Goal: Task Accomplishment & Management: Complete application form

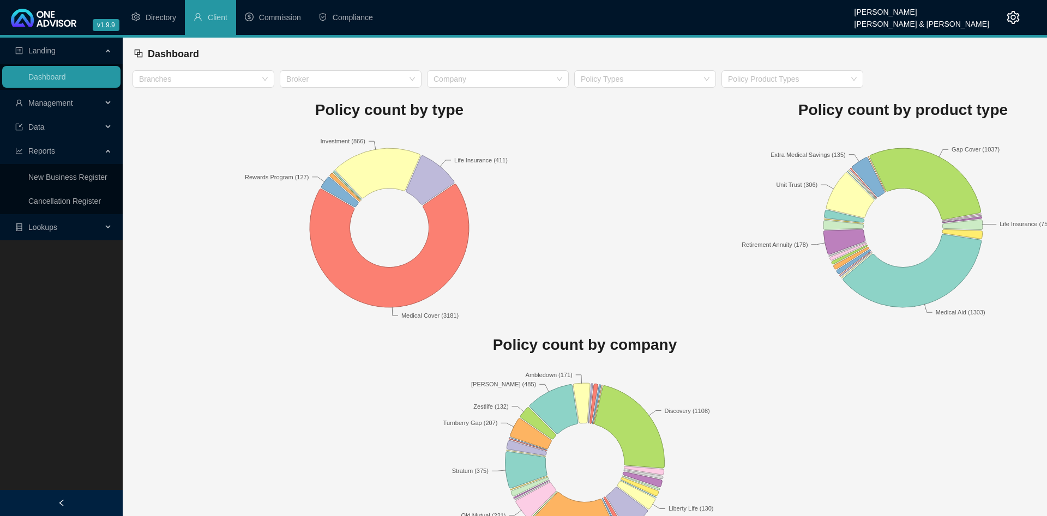
click at [522, 19] on icon "setting" at bounding box center [1013, 17] width 13 height 13
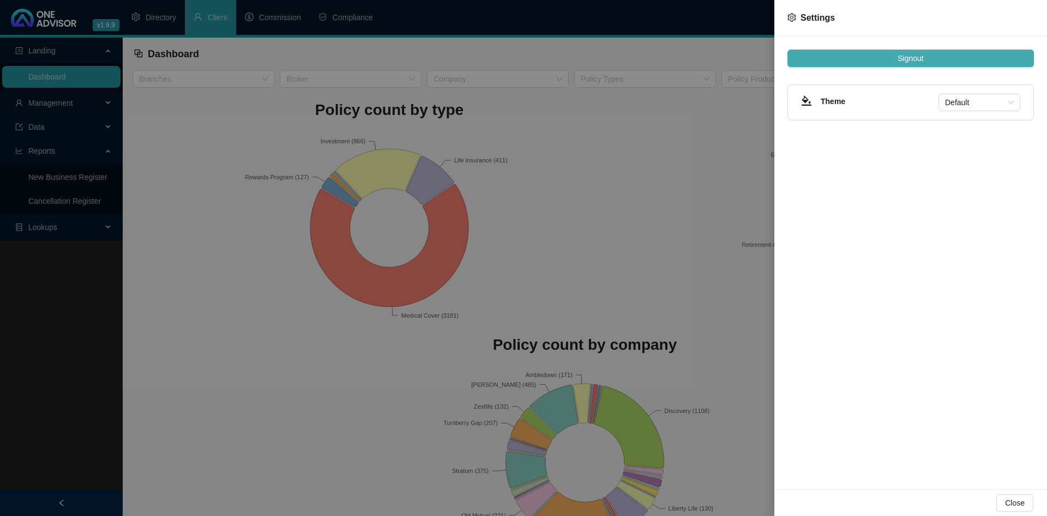
click at [522, 59] on button "Signout" at bounding box center [910, 58] width 246 height 17
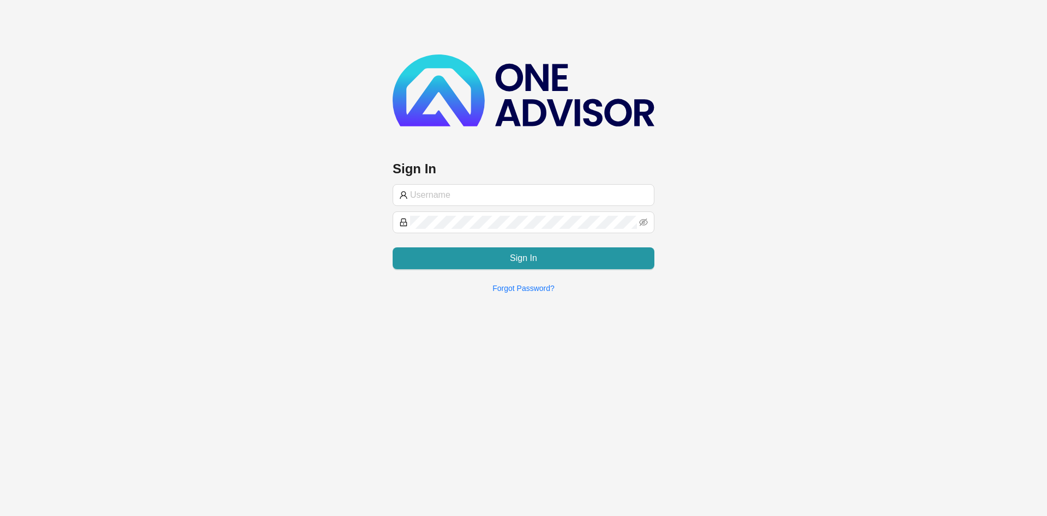
click at [522, 139] on div "Sign In Sign In Forgot Password?" at bounding box center [524, 179] width 262 height 248
click at [482, 201] on span at bounding box center [524, 195] width 262 height 22
paste input "BryceProfile"
type input "BryceProfile"
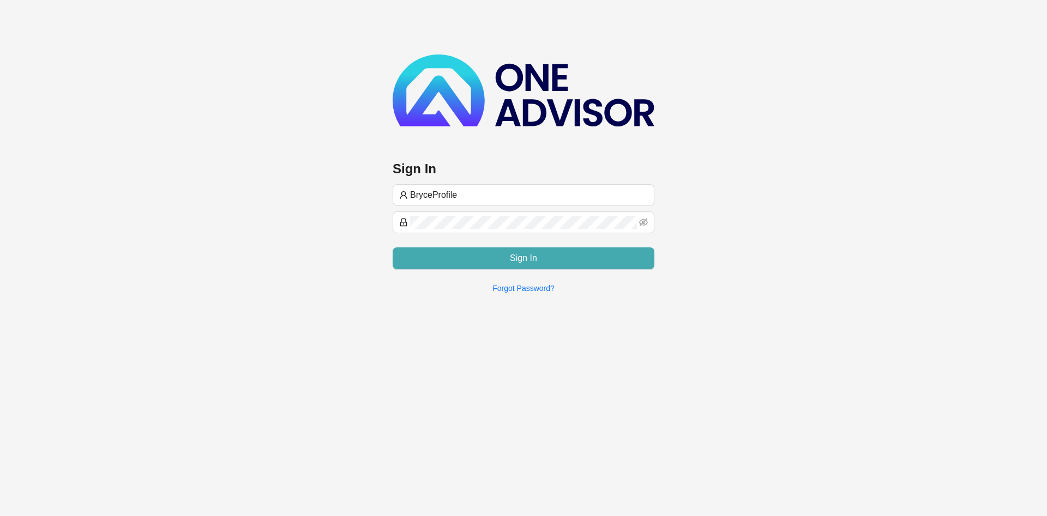
click at [449, 251] on button "Sign In" at bounding box center [524, 259] width 262 height 22
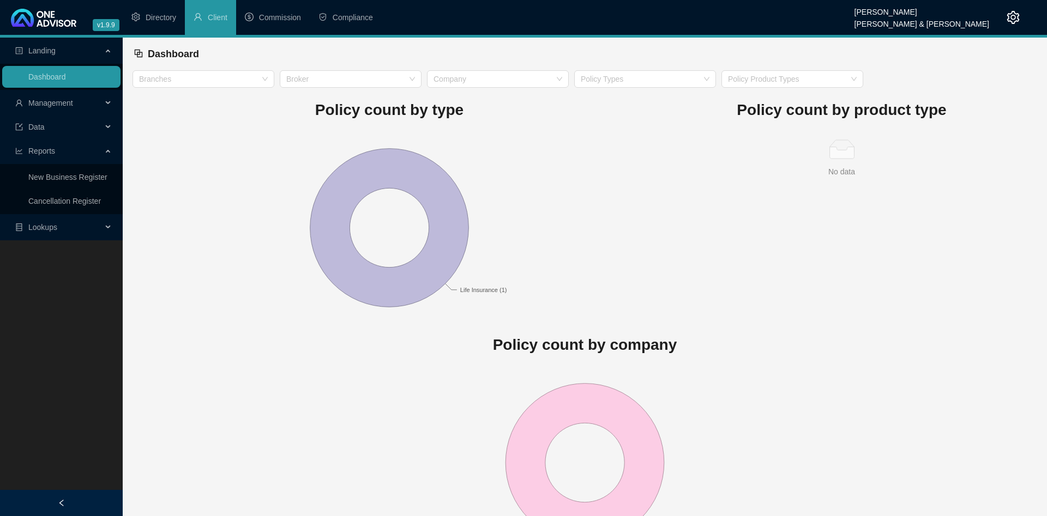
click at [192, 159] on rect at bounding box center [390, 228] width 514 height 191
click at [63, 95] on span "Management" at bounding box center [58, 103] width 87 height 22
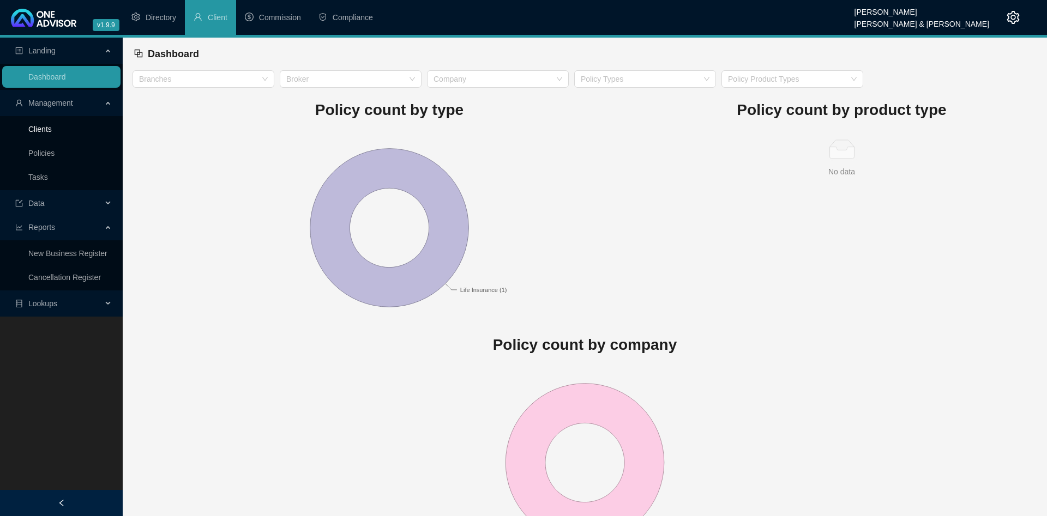
click at [52, 129] on link "Clients" at bounding box center [39, 129] width 23 height 9
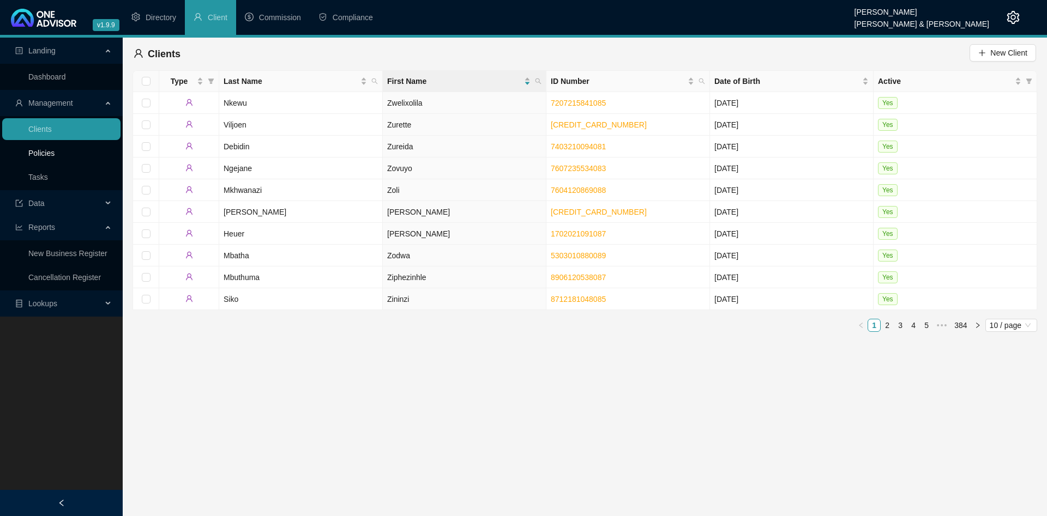
click at [55, 152] on link "Policies" at bounding box center [41, 153] width 26 height 9
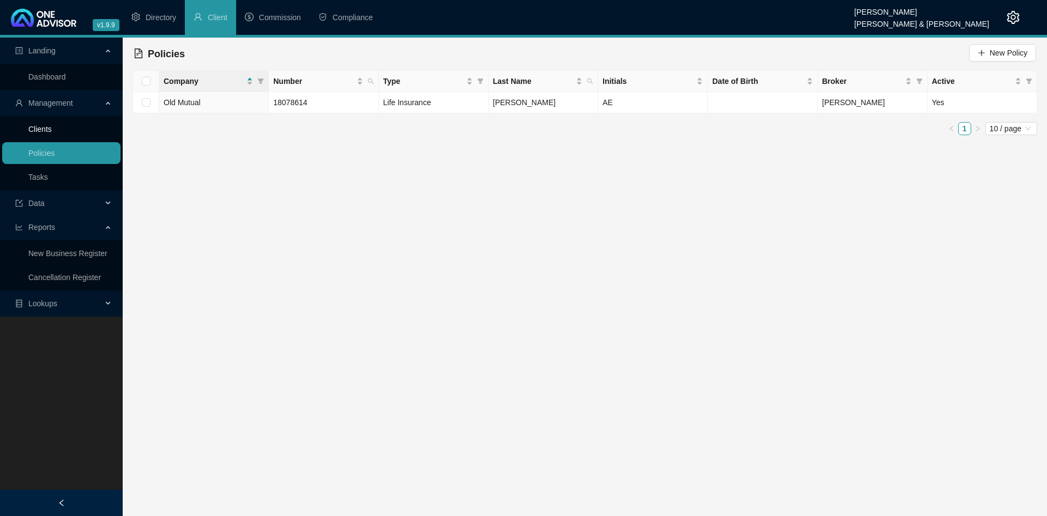
click at [52, 133] on link "Clients" at bounding box center [39, 129] width 23 height 9
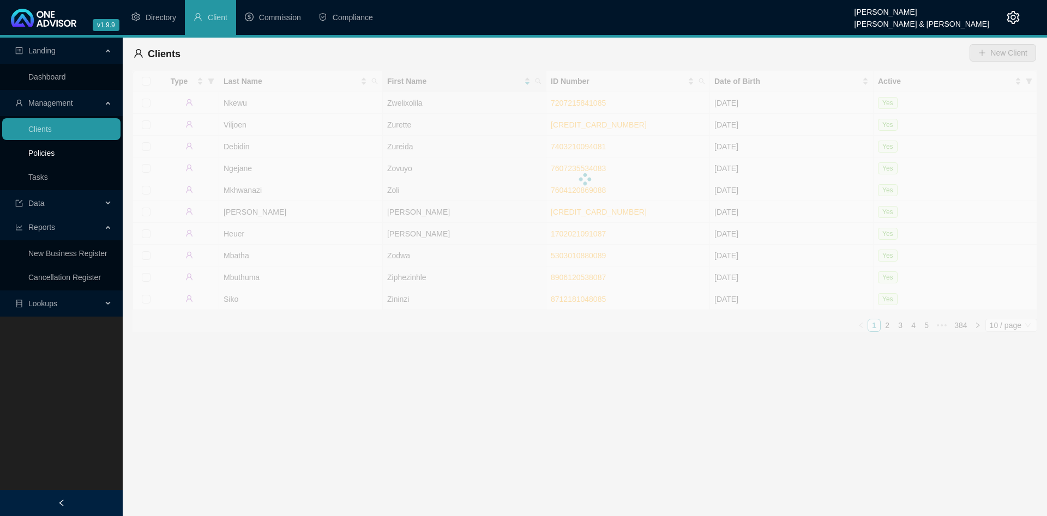
click at [55, 157] on link "Policies" at bounding box center [41, 153] width 26 height 9
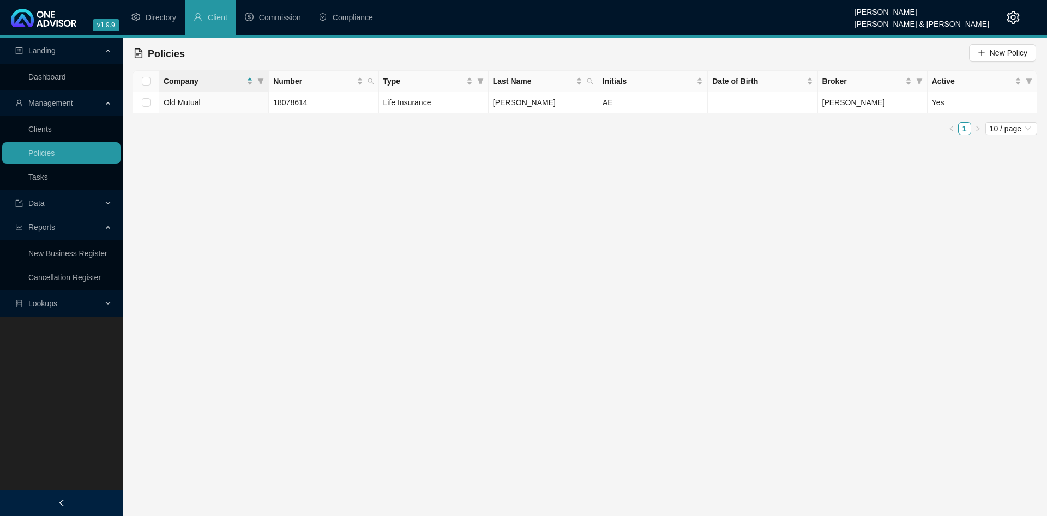
click at [453, 166] on main "Landing Dashboard Management Clients Policies Tasks Data Reports New Business R…" at bounding box center [523, 277] width 1047 height 479
click at [522, 105] on td "AE" at bounding box center [653, 102] width 110 height 21
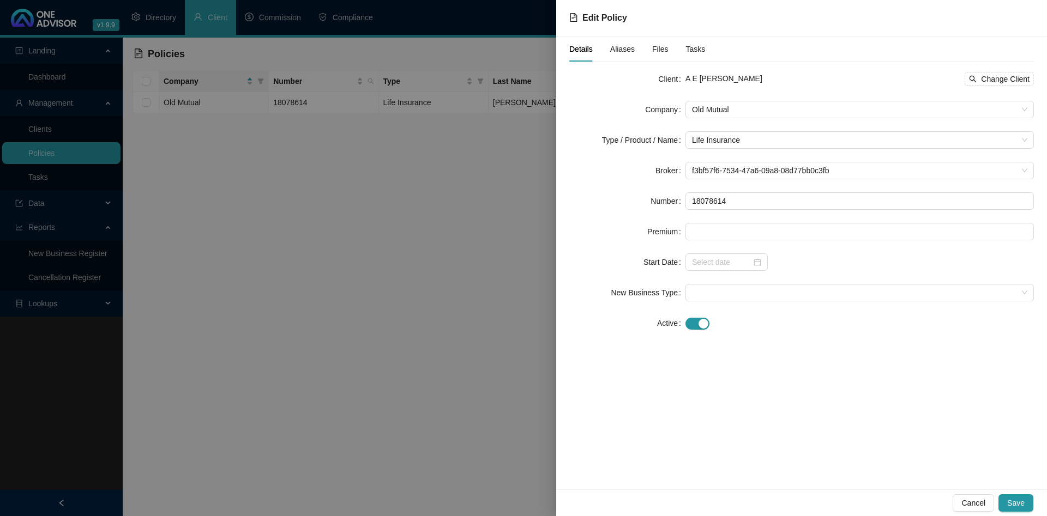
click at [522, 51] on span "Aliases" at bounding box center [622, 49] width 25 height 8
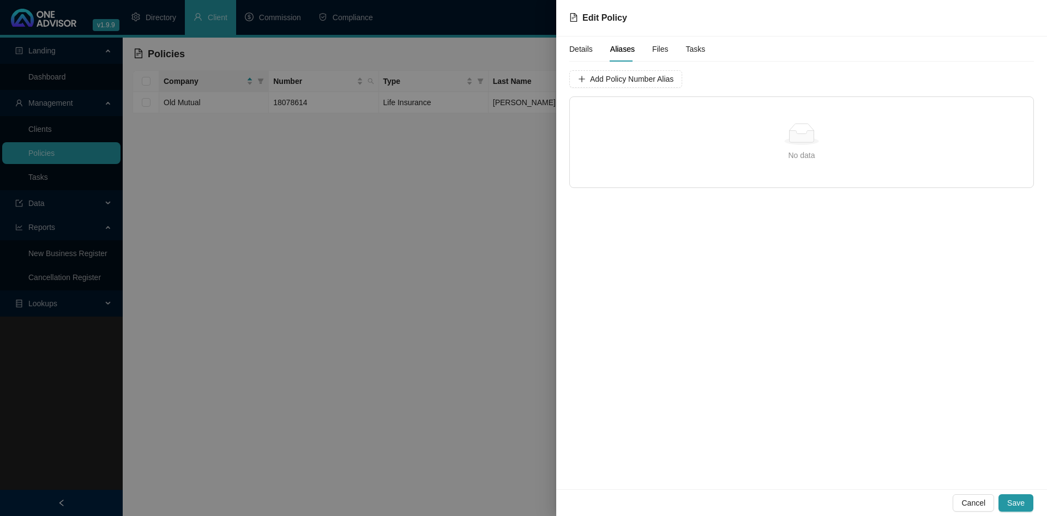
click at [522, 47] on span "Files" at bounding box center [660, 49] width 16 height 8
click at [522, 48] on span "Details" at bounding box center [580, 49] width 23 height 8
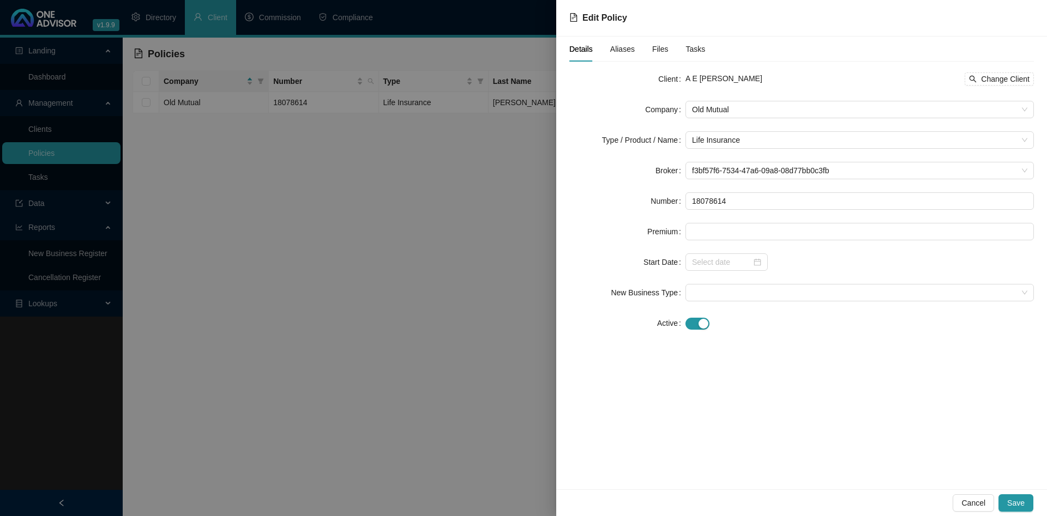
click at [360, 234] on div at bounding box center [523, 258] width 1047 height 516
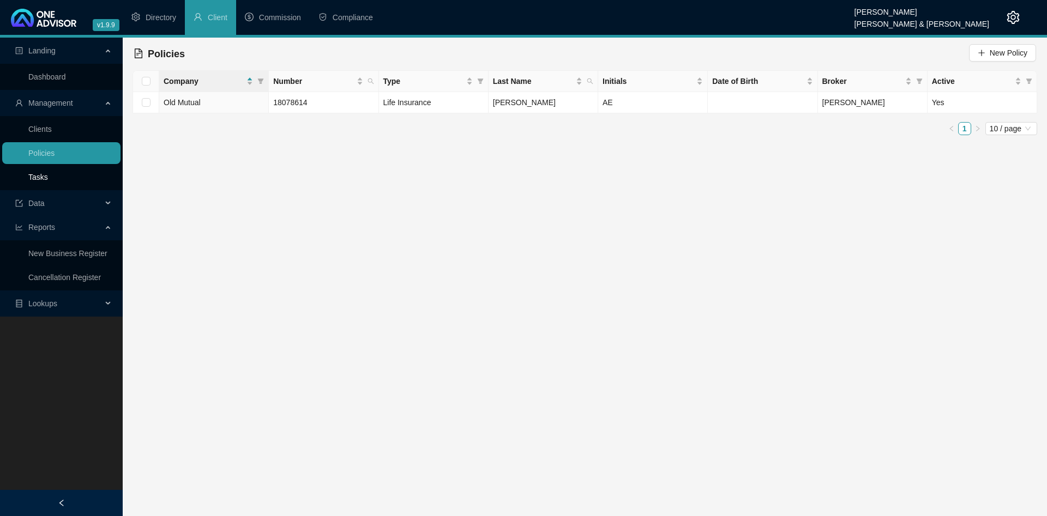
click at [48, 173] on link "Tasks" at bounding box center [38, 177] width 20 height 9
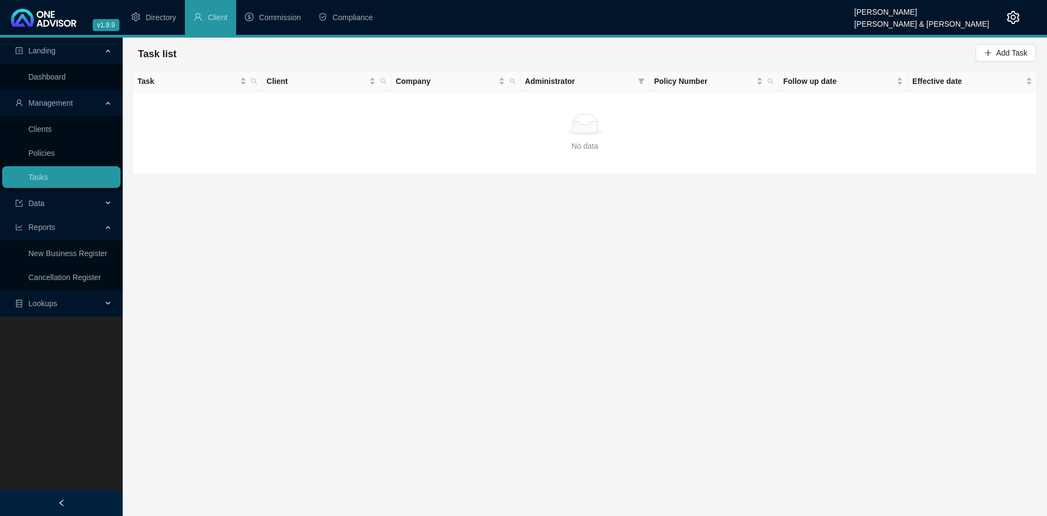
click at [522, 306] on main "Landing Dashboard Management Clients Policies Tasks Data Reports New Business R…" at bounding box center [523, 277] width 1047 height 479
click at [522, 54] on span "Add Task" at bounding box center [1011, 53] width 31 height 12
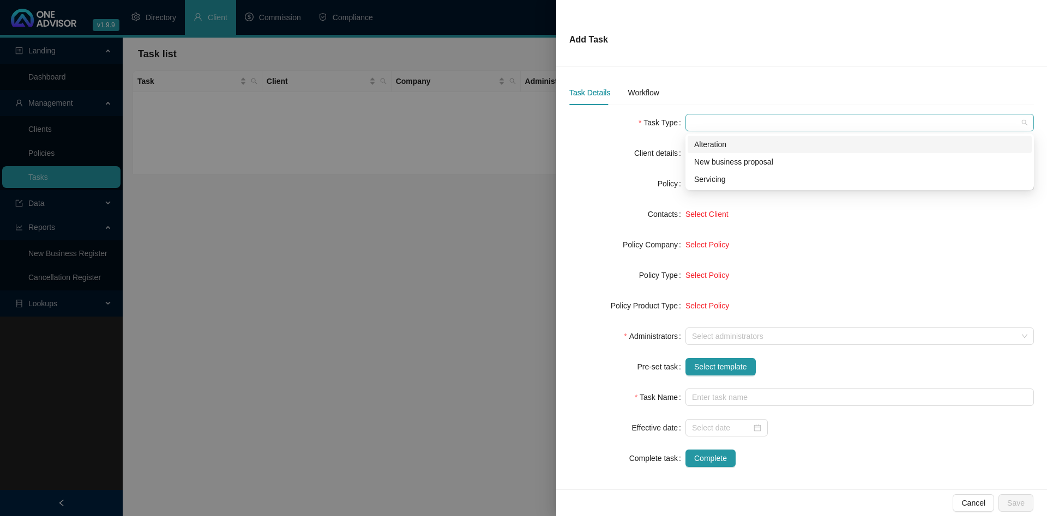
click at [522, 124] on span at bounding box center [859, 123] width 335 height 16
click at [522, 159] on div "New business proposal" at bounding box center [859, 162] width 331 height 12
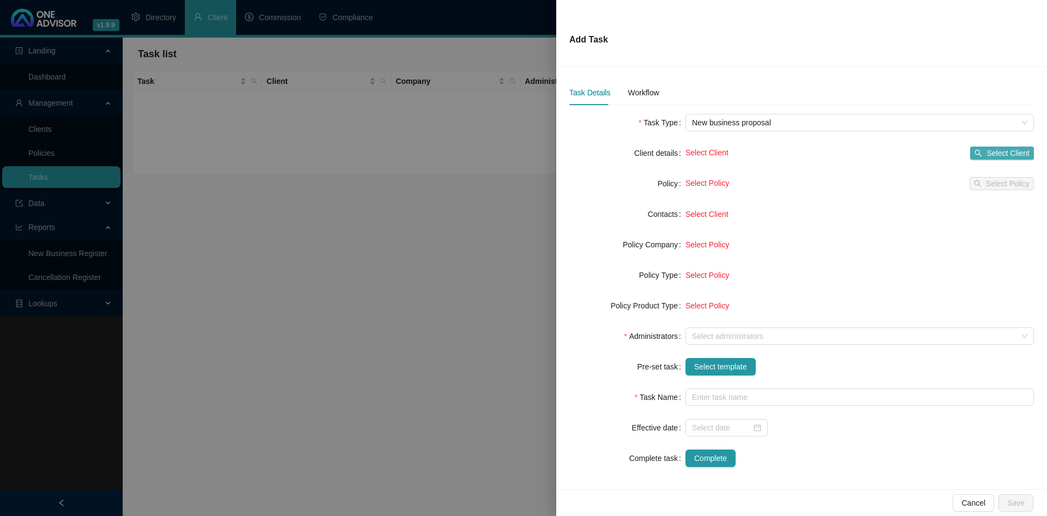
click at [522, 155] on span "Select Client" at bounding box center [1007, 153] width 43 height 12
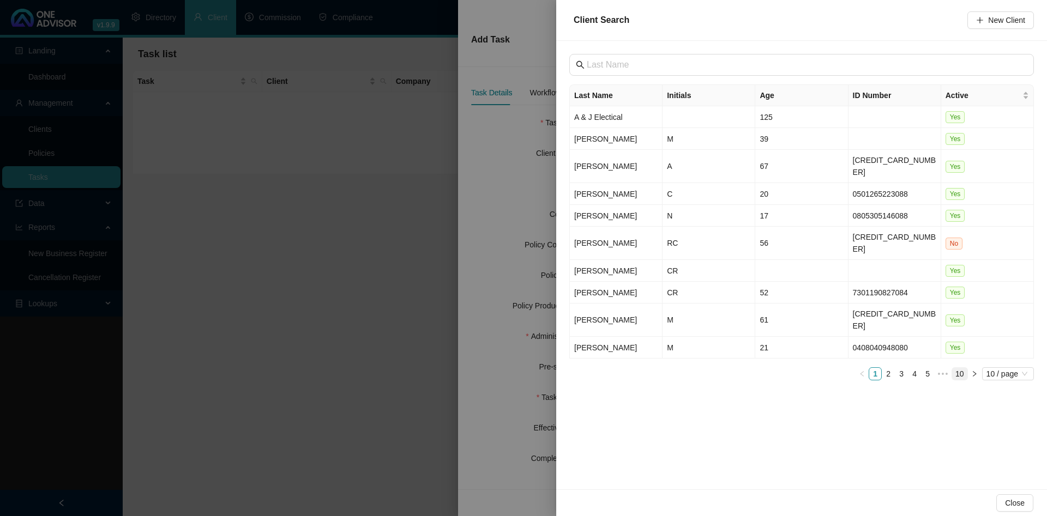
click at [522, 368] on link "10" at bounding box center [959, 374] width 15 height 12
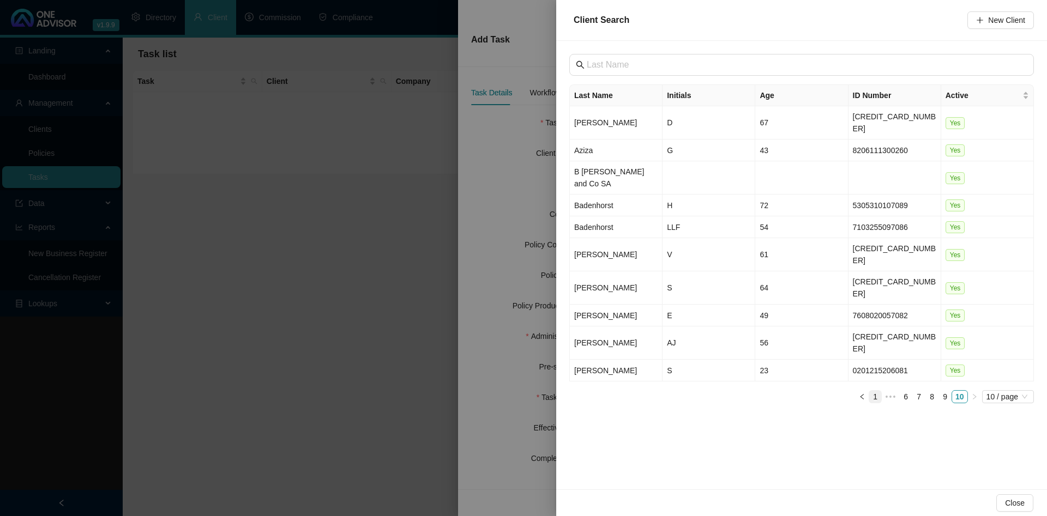
click at [522, 391] on link "1" at bounding box center [875, 397] width 12 height 12
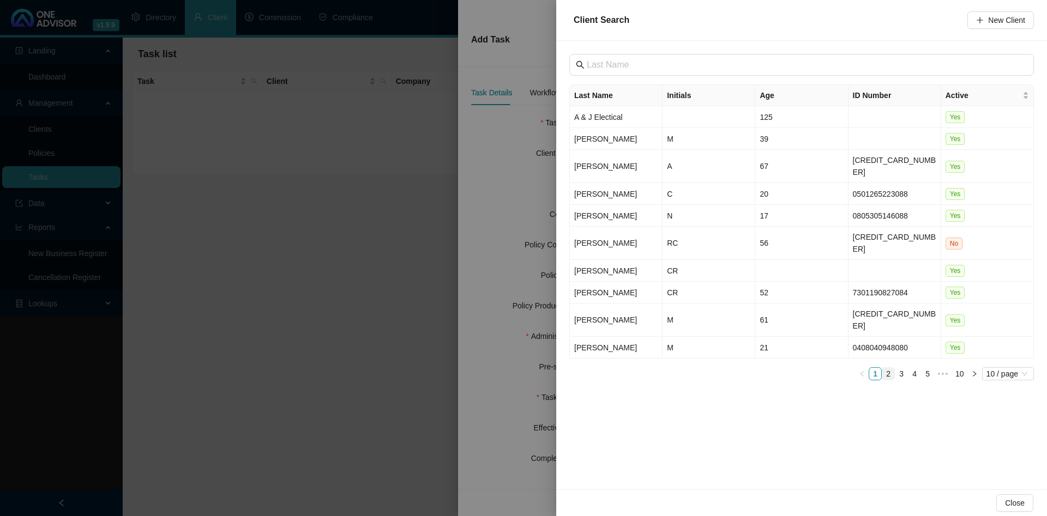
click at [522, 368] on link "2" at bounding box center [888, 374] width 12 height 12
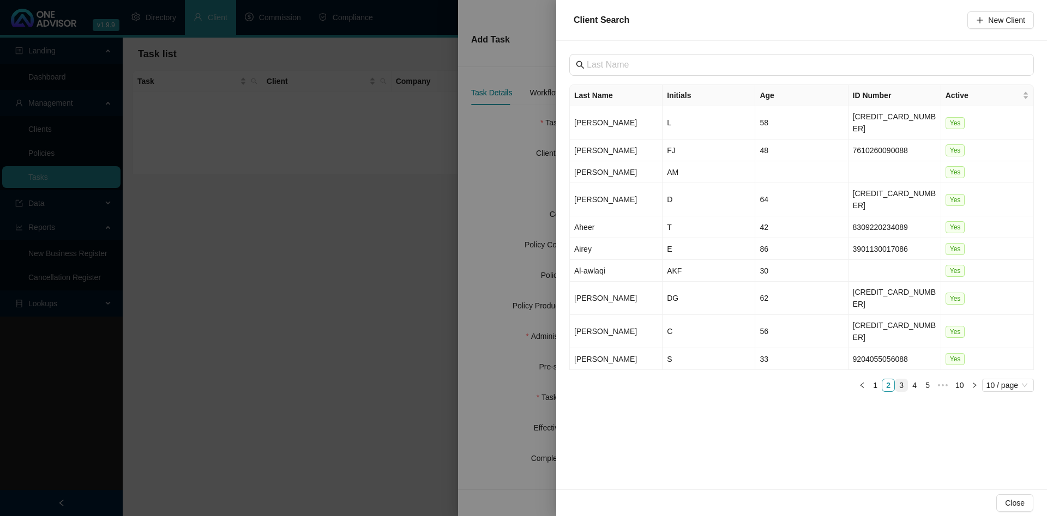
click at [522, 380] on link "3" at bounding box center [901, 386] width 12 height 12
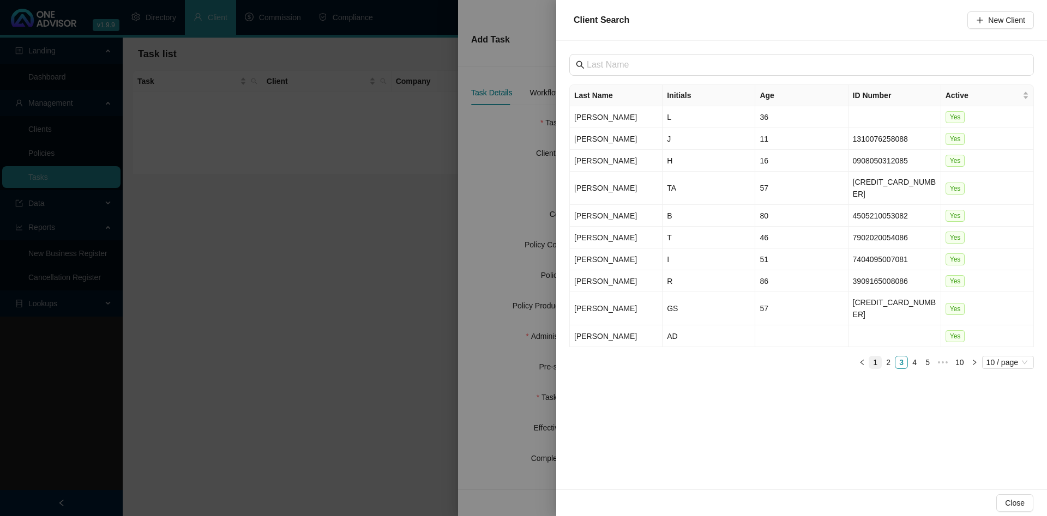
click at [522, 357] on link "1" at bounding box center [875, 363] width 12 height 12
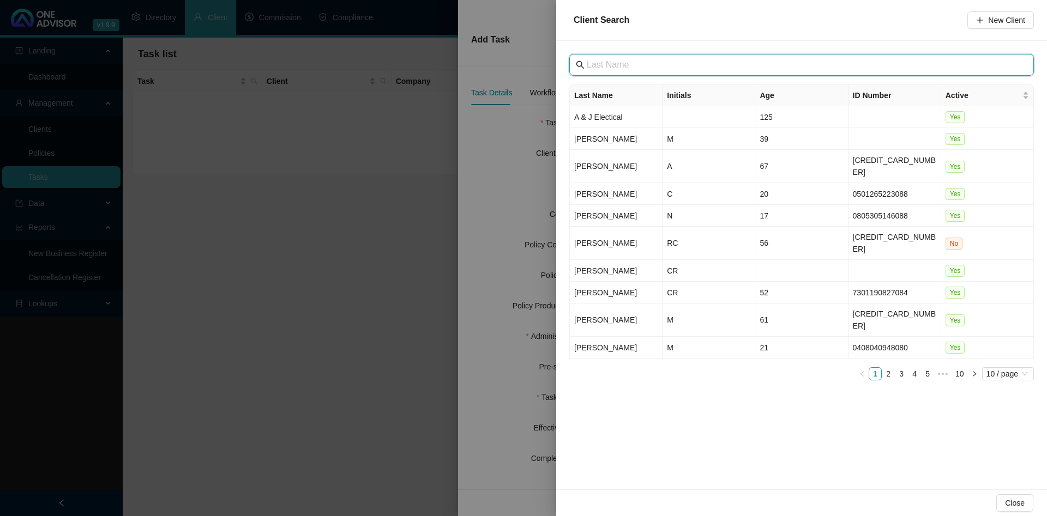
click at [522, 66] on input "text" at bounding box center [803, 64] width 432 height 13
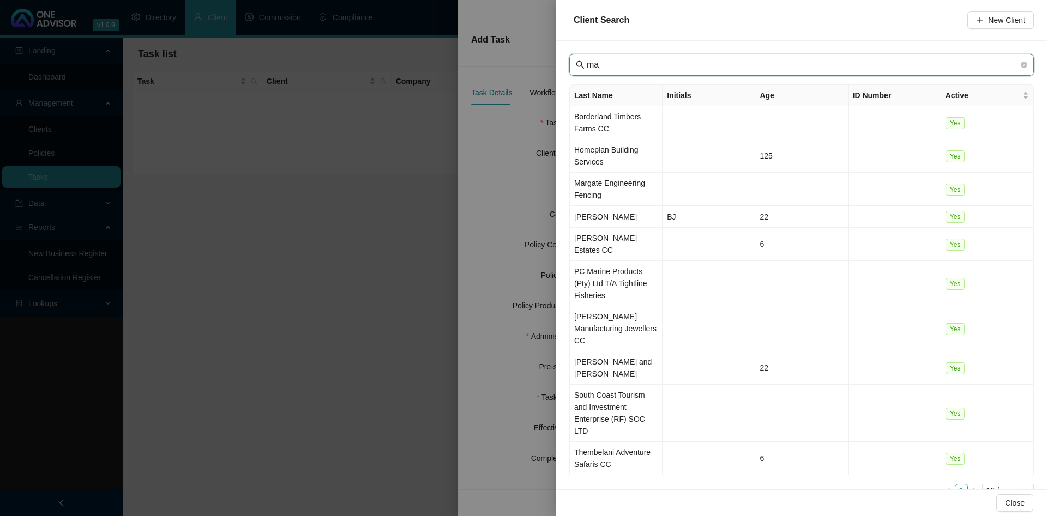
type input "m"
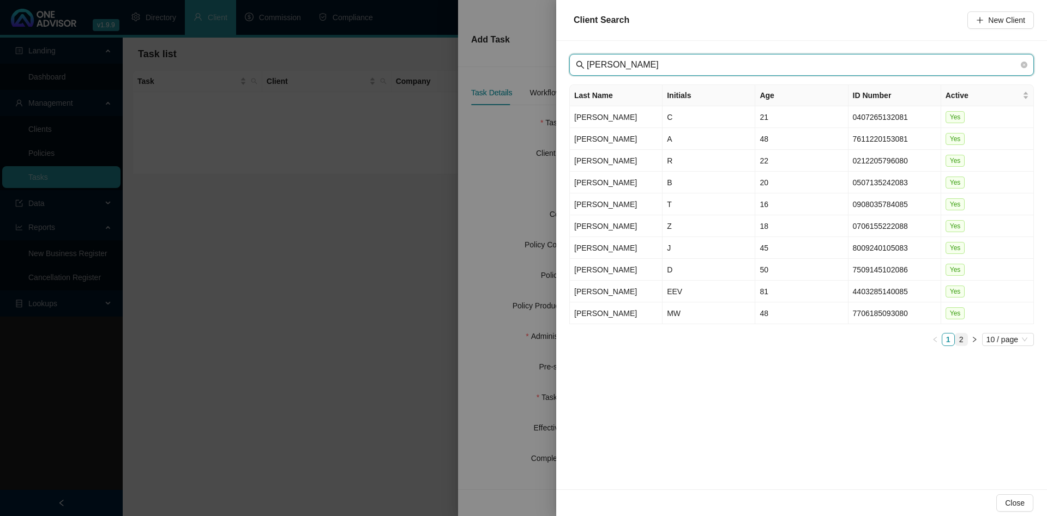
type input "[PERSON_NAME]"
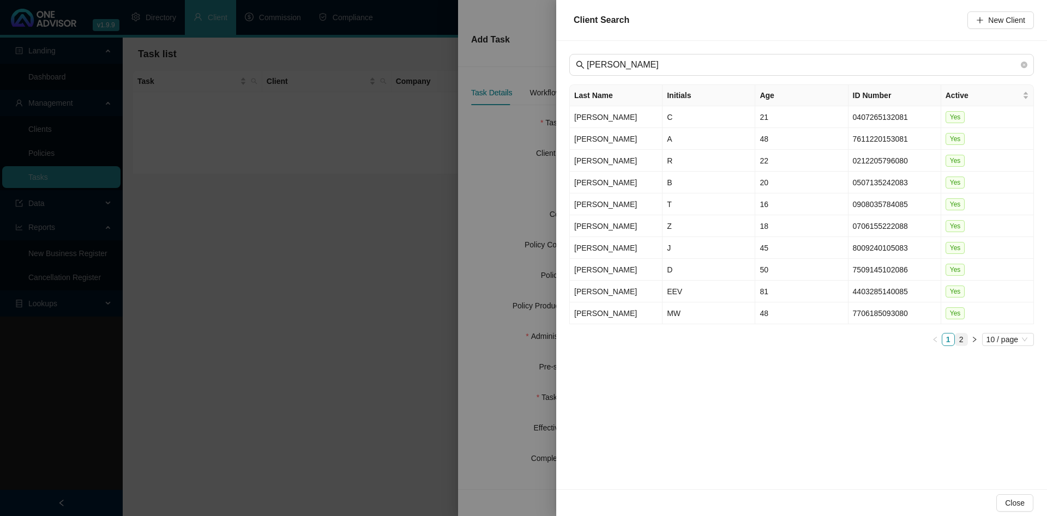
click at [522, 337] on link "2" at bounding box center [961, 340] width 12 height 12
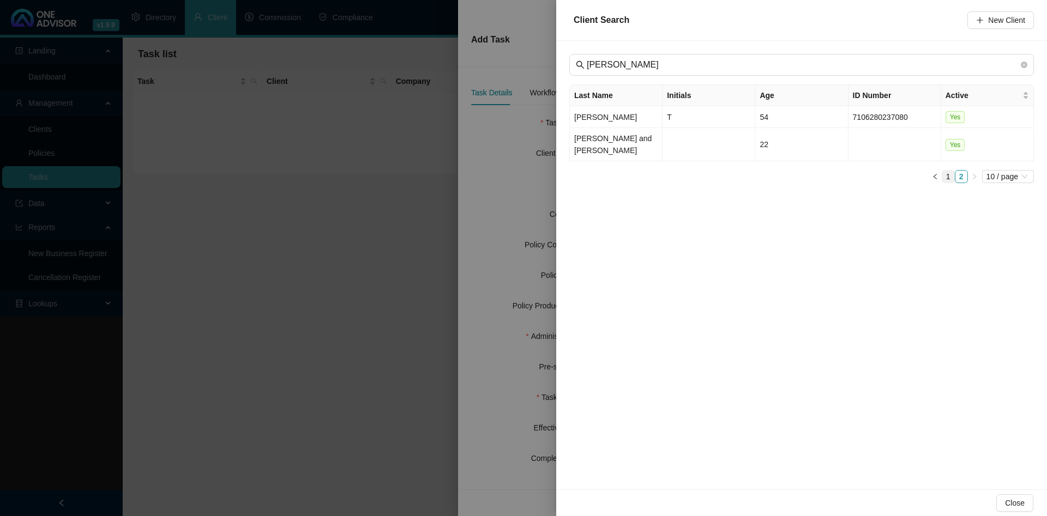
click at [522, 171] on link "1" at bounding box center [948, 177] width 12 height 12
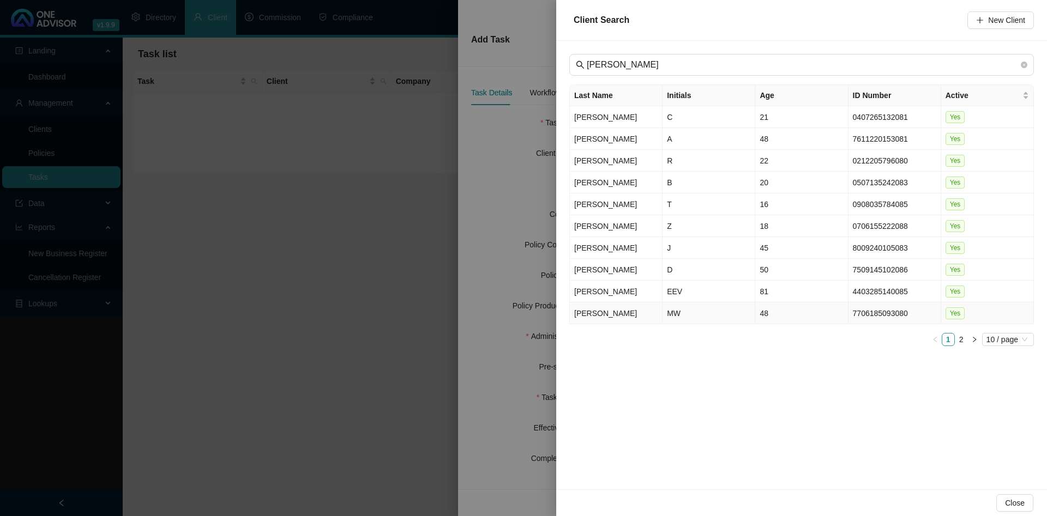
click at [522, 315] on td "MW" at bounding box center [709, 314] width 93 height 22
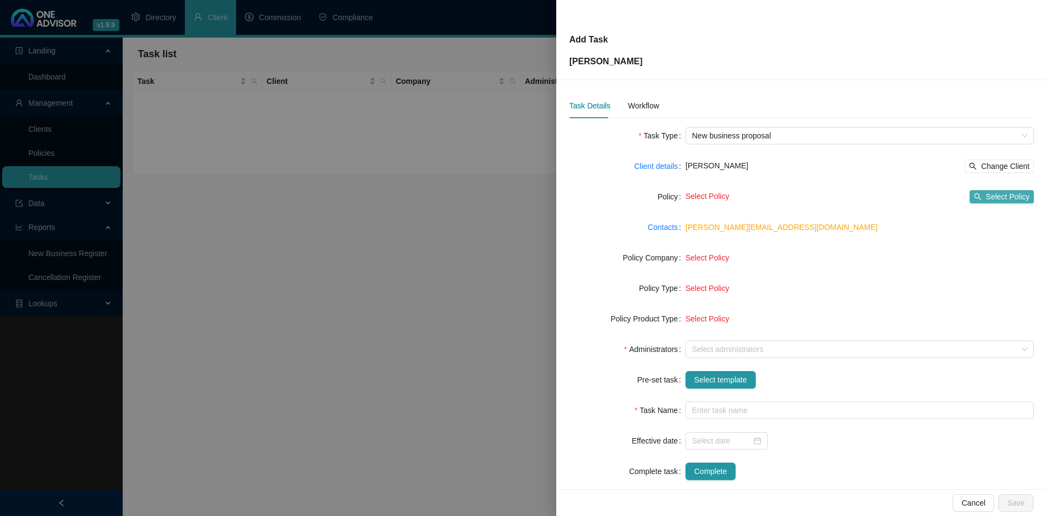
click at [522, 194] on span "Select Policy" at bounding box center [1008, 197] width 44 height 12
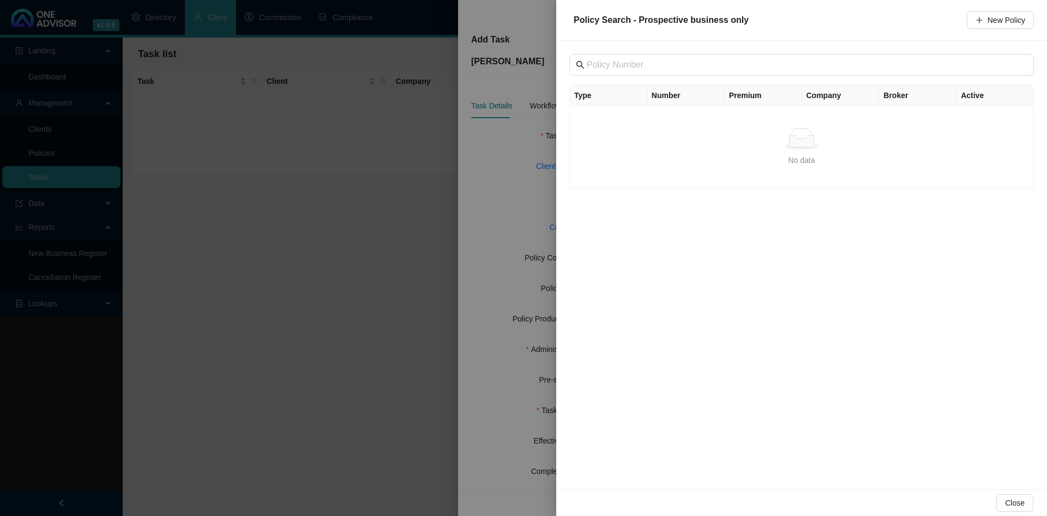
click at [522, 312] on div "Type Number Premium Company Broker Active No data No data" at bounding box center [801, 265] width 491 height 449
click at [428, 236] on div at bounding box center [523, 258] width 1047 height 516
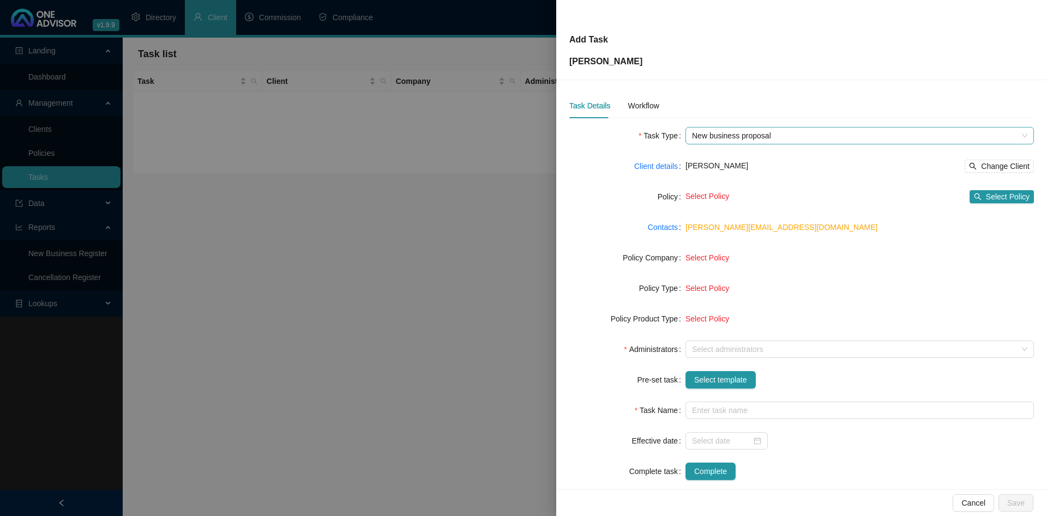
click at [522, 136] on span "New business proposal" at bounding box center [859, 136] width 335 height 16
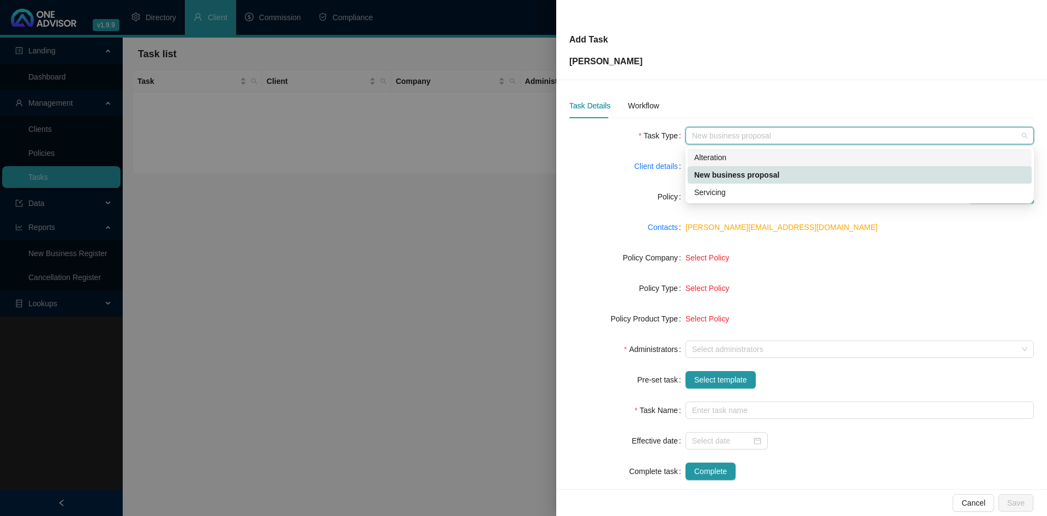
click at [522, 160] on div "Alteration" at bounding box center [859, 158] width 331 height 12
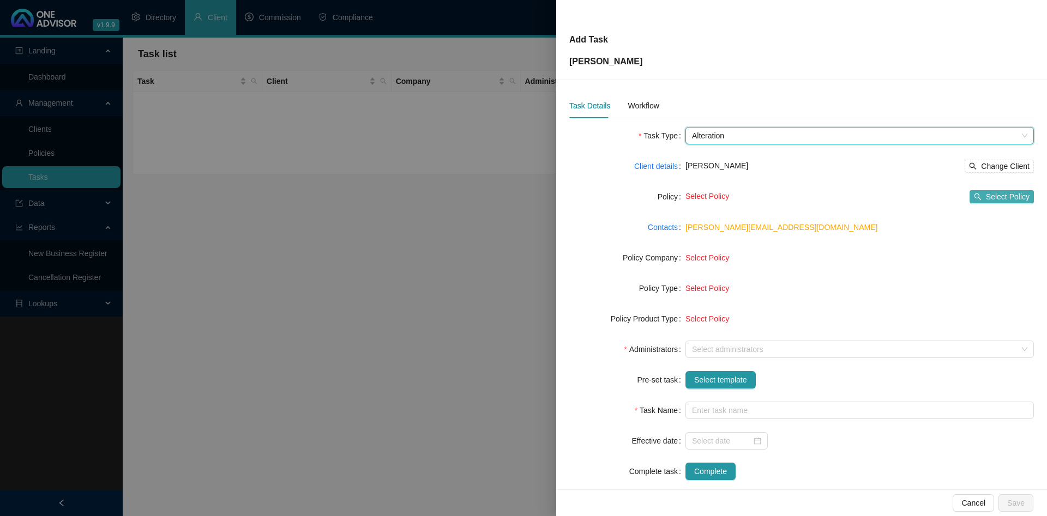
click at [522, 191] on button "Select Policy" at bounding box center [1002, 196] width 64 height 13
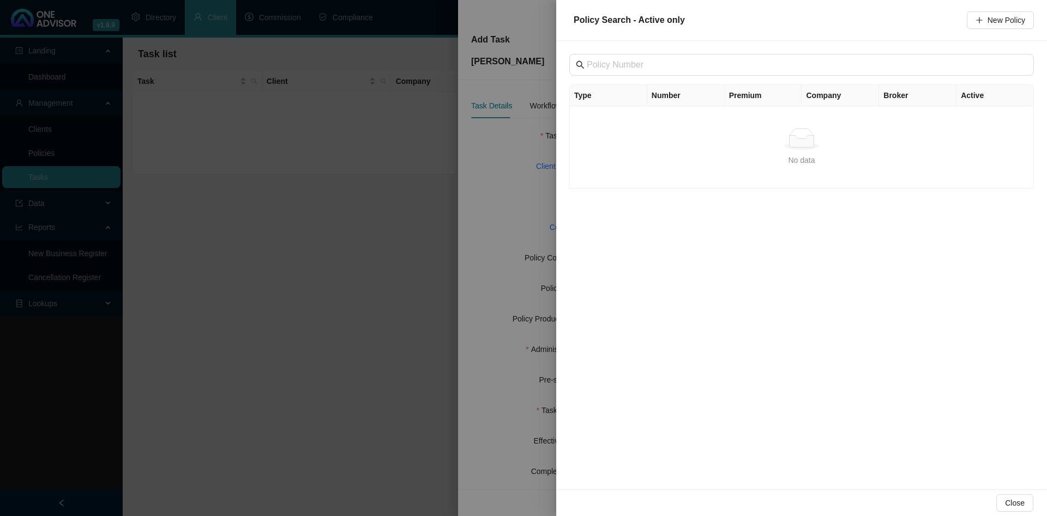
click at [442, 145] on div at bounding box center [523, 258] width 1047 height 516
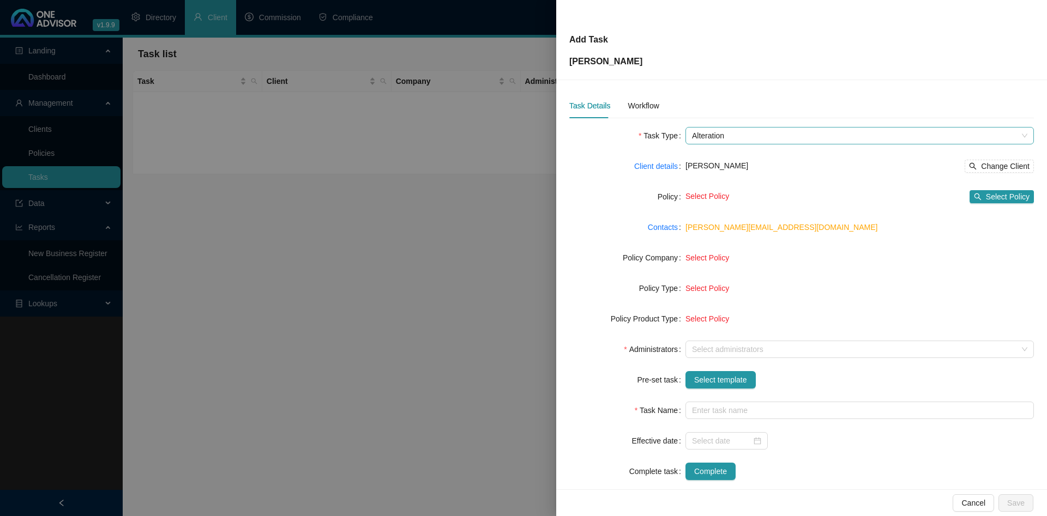
click at [522, 136] on span "Alteration" at bounding box center [859, 136] width 335 height 16
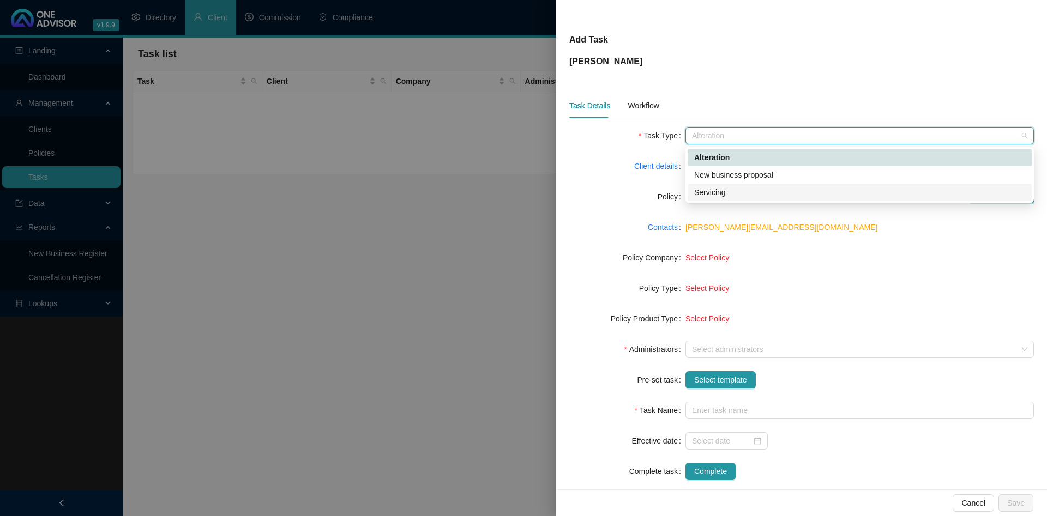
click at [522, 191] on div "Servicing" at bounding box center [859, 192] width 331 height 12
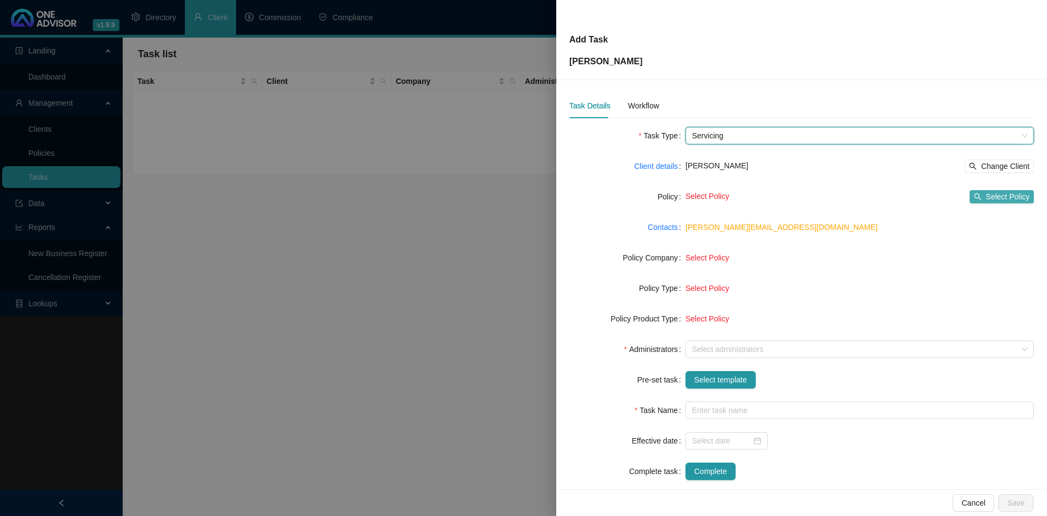
click at [522, 197] on icon "search" at bounding box center [978, 197] width 8 height 8
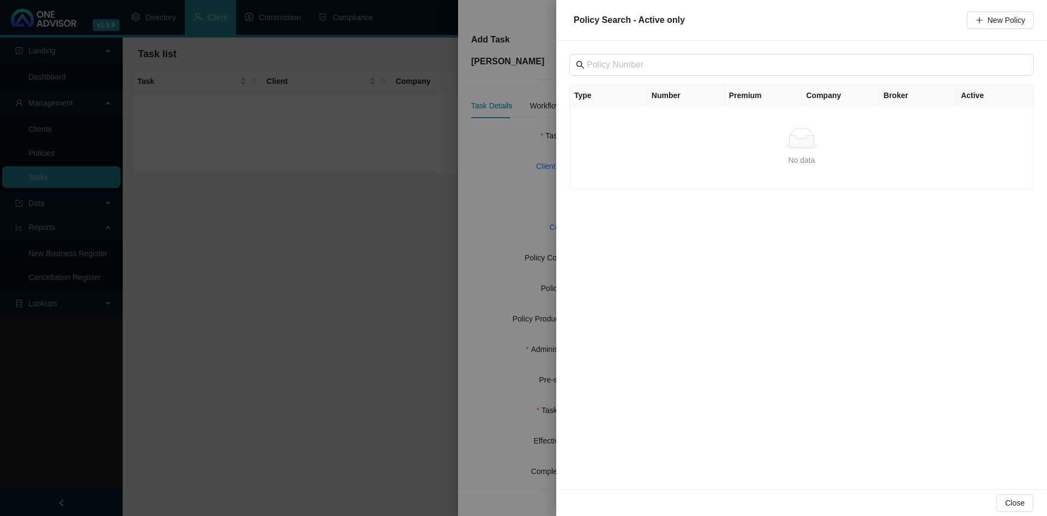
click at [424, 151] on div at bounding box center [523, 258] width 1047 height 516
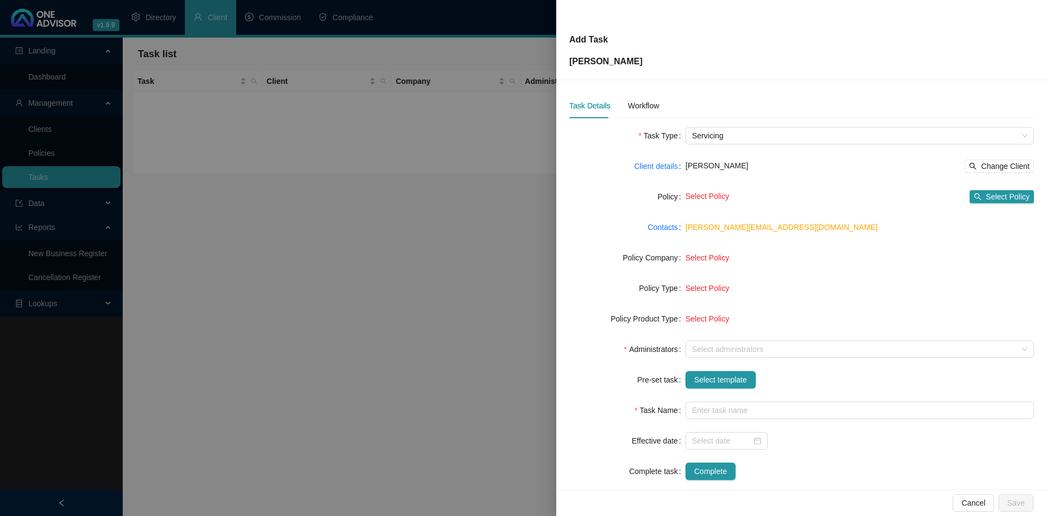
click at [363, 153] on div at bounding box center [523, 258] width 1047 height 516
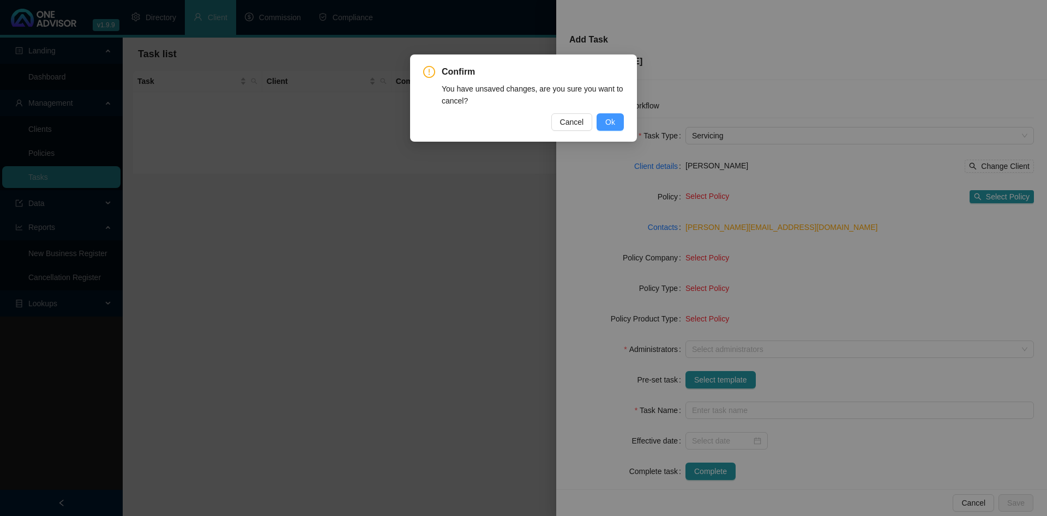
click at [522, 113] on button "Ok" at bounding box center [610, 121] width 27 height 17
